Goal: Information Seeking & Learning: Learn about a topic

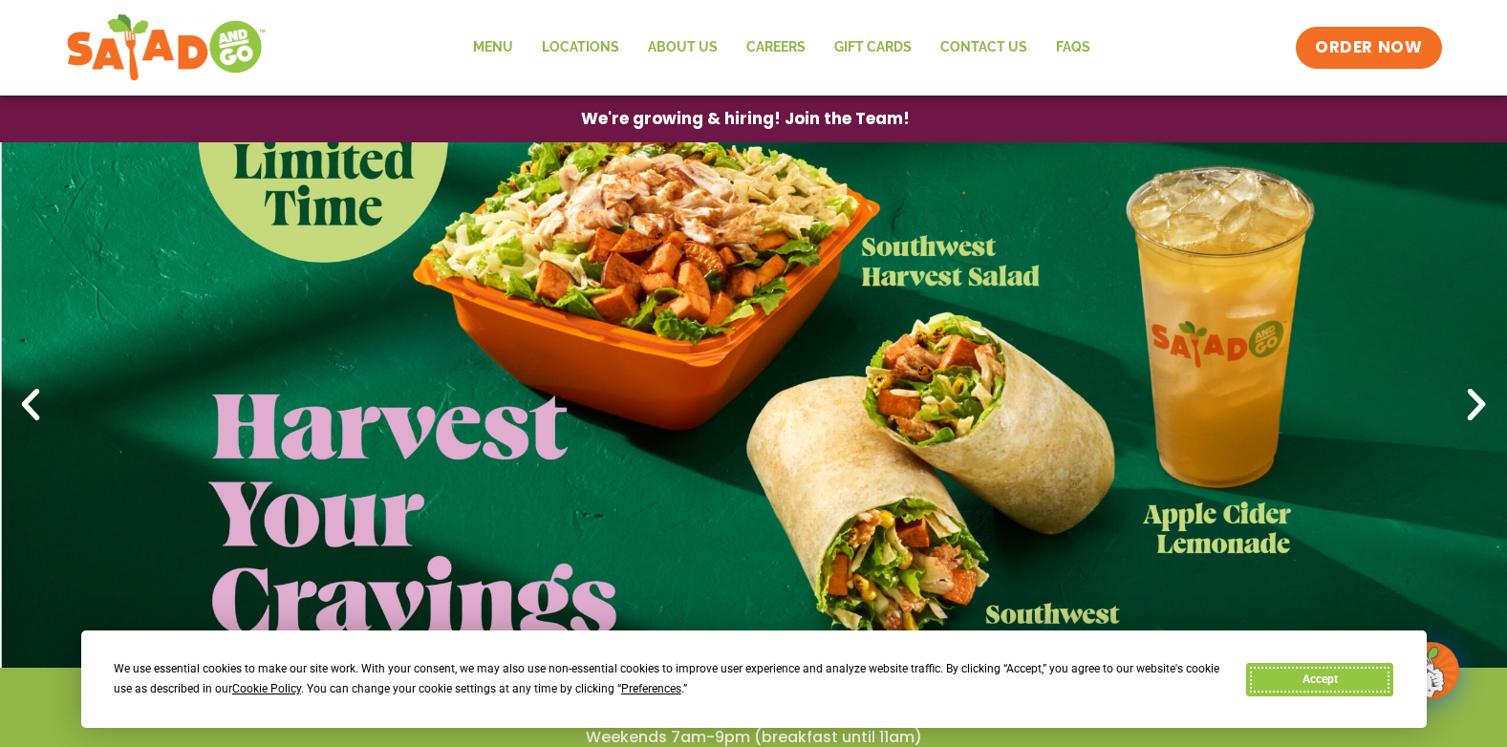
click at [1297, 675] on button "Accept" at bounding box center [1319, 679] width 147 height 33
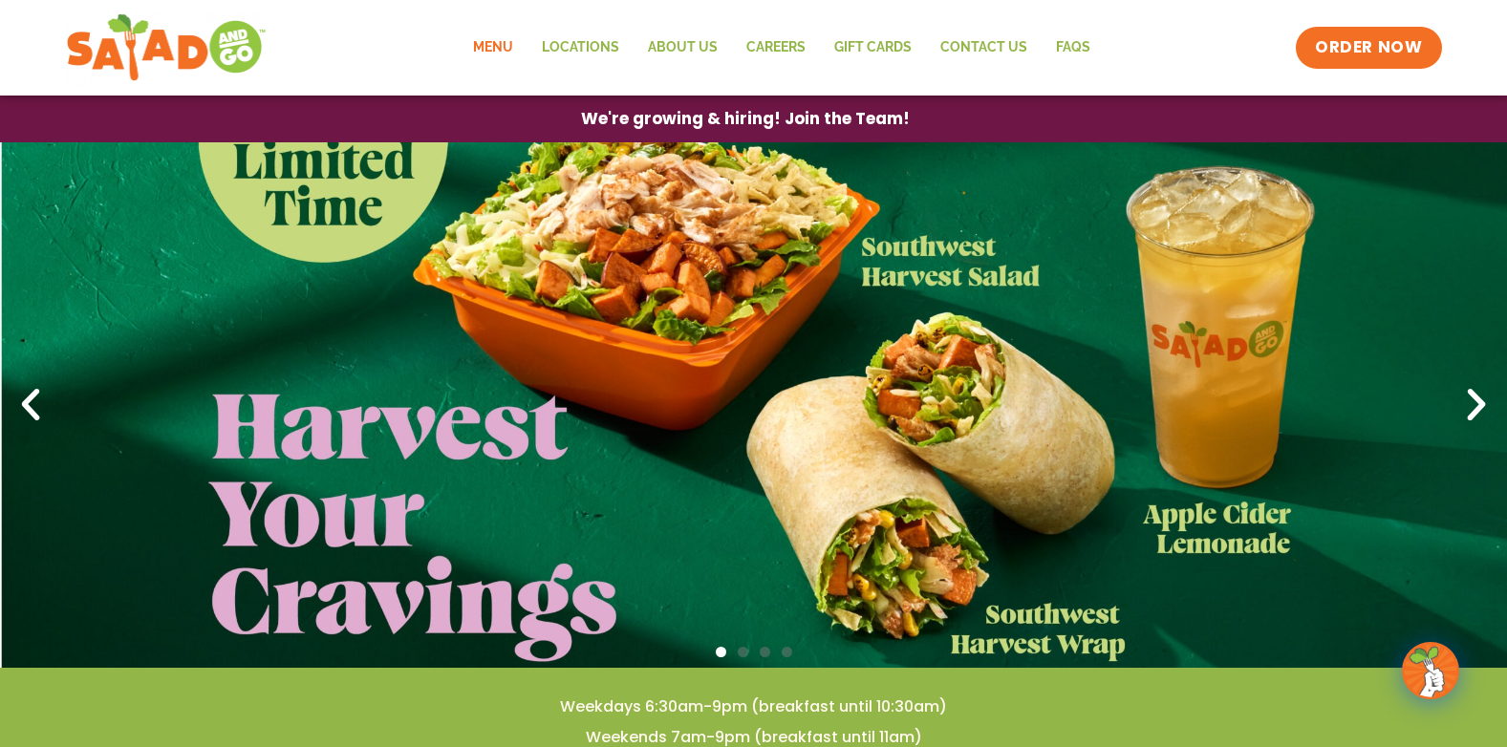
click at [489, 36] on link "Menu" at bounding box center [493, 48] width 69 height 44
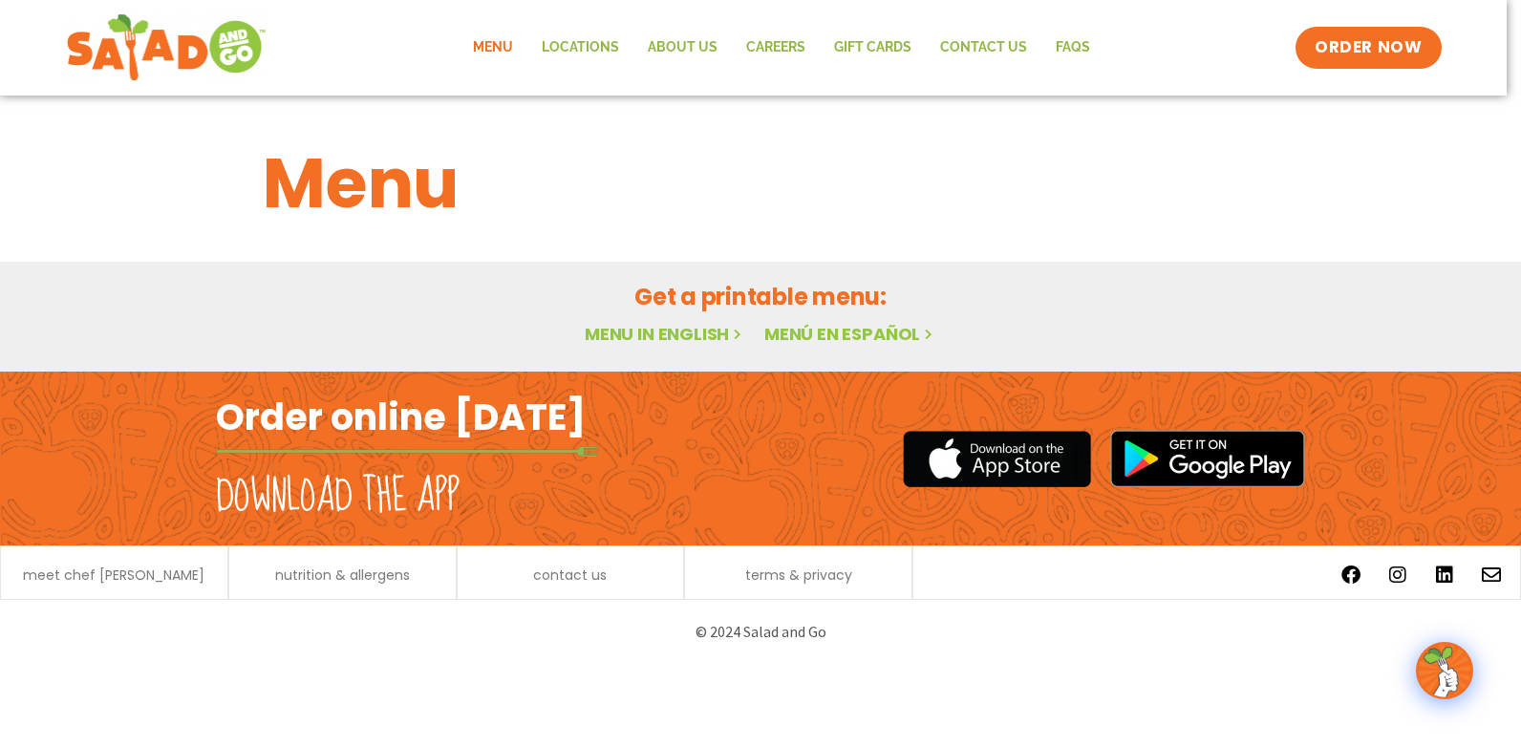
click at [701, 330] on link "Menu in English" at bounding box center [665, 334] width 161 height 24
click at [683, 332] on link "Menu in English" at bounding box center [665, 334] width 161 height 24
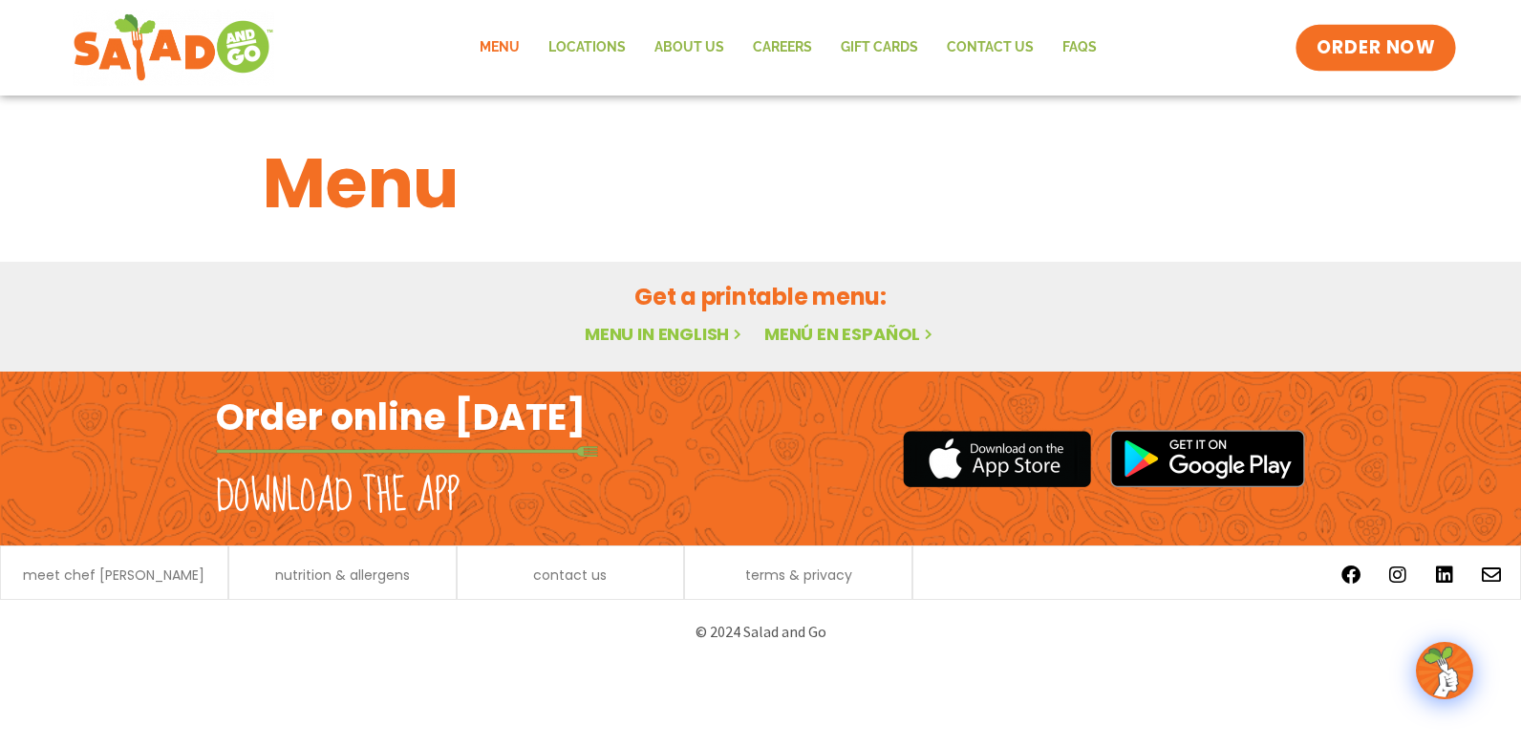
click at [1439, 44] on link "ORDER NOW" at bounding box center [1376, 48] width 161 height 46
